Goal: Information Seeking & Learning: Check status

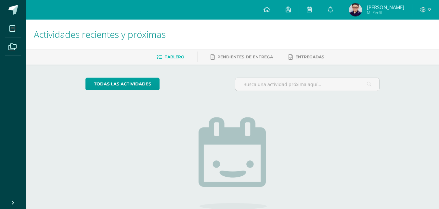
scroll to position [57, 0]
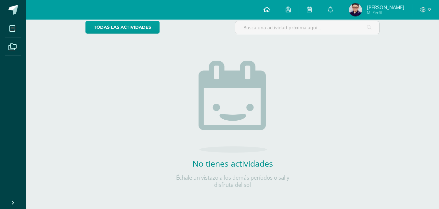
click at [270, 8] on icon at bounding box center [267, 10] width 7 height 6
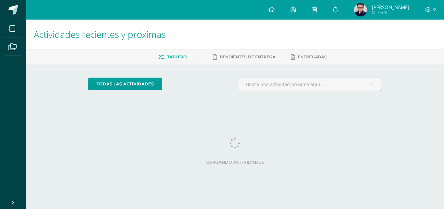
click at [343, 9] on link at bounding box center [335, 10] width 21 height 20
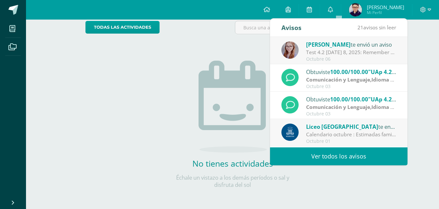
click at [351, 52] on div "Test 4.2 [DATE] 8, 2025: Remember to practice at home! :) You can do it!!!!" at bounding box center [351, 51] width 90 height 7
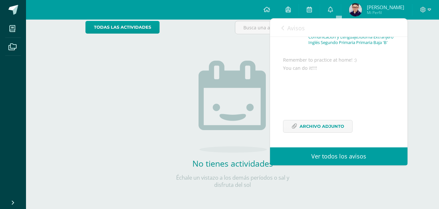
scroll to position [66, 0]
click at [337, 123] on span "Archivo Adjunto" at bounding box center [322, 126] width 45 height 12
click at [333, 8] on icon at bounding box center [330, 10] width 5 height 6
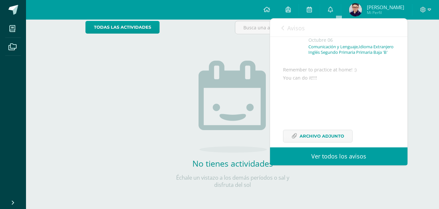
scroll to position [0, 0]
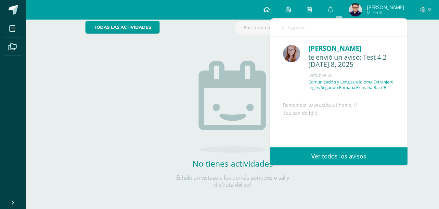
click at [270, 7] on icon at bounding box center [267, 10] width 7 height 6
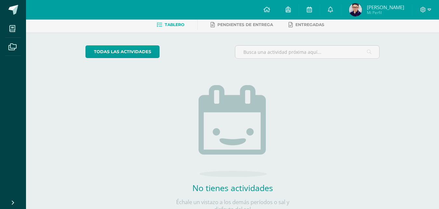
scroll to position [57, 0]
